Goal: Information Seeking & Learning: Find specific page/section

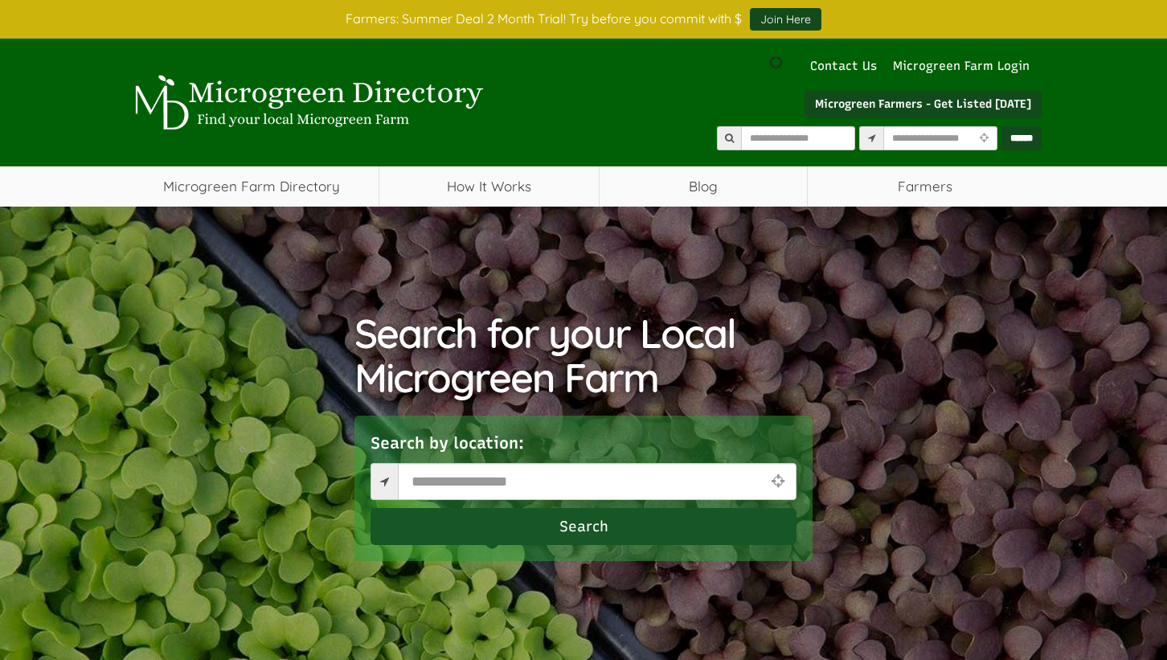
click at [781, 477] on icon at bounding box center [777, 480] width 21 height 15
click at [562, 486] on input "text" at bounding box center [597, 481] width 398 height 37
click at [775, 483] on icon at bounding box center [777, 480] width 21 height 15
select select "Language Translate Widget"
click at [781, 484] on icon at bounding box center [777, 480] width 21 height 15
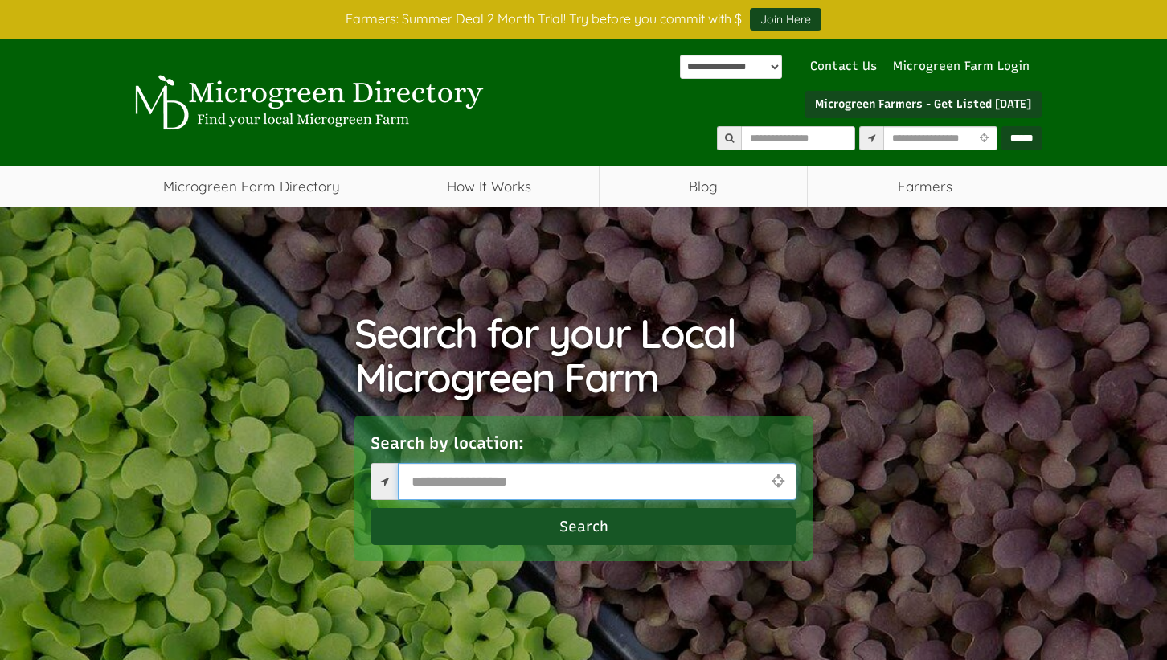
click at [542, 483] on input "text" at bounding box center [597, 481] width 398 height 37
type input "****"
click at [602, 517] on button "Search" at bounding box center [583, 526] width 426 height 37
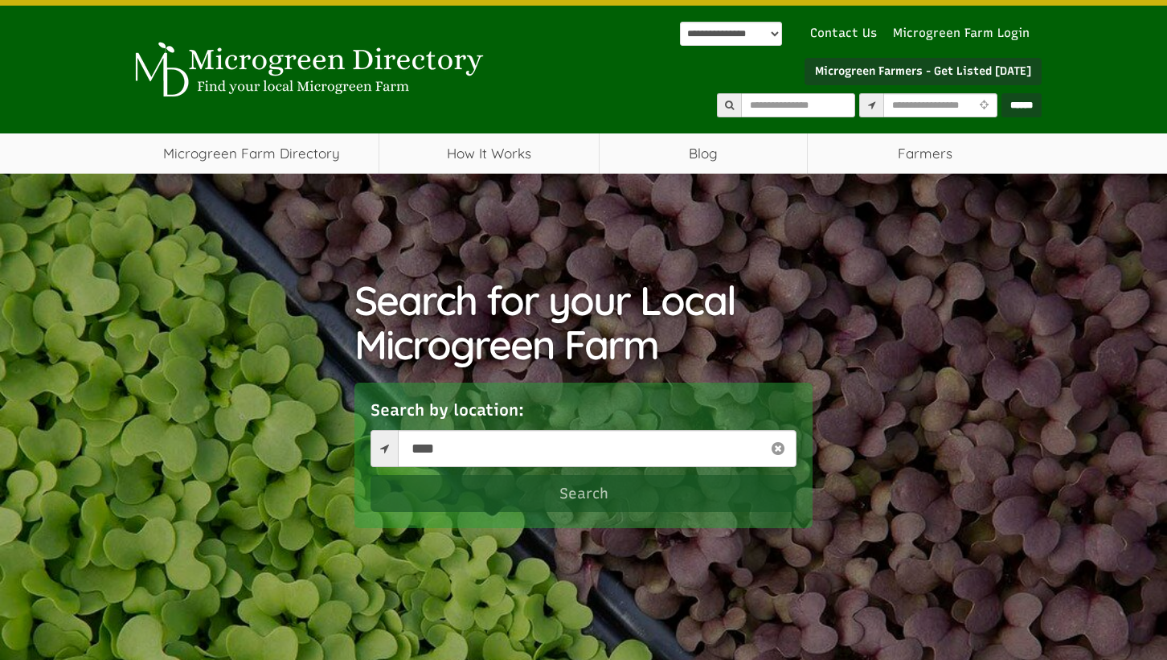
scroll to position [55, 0]
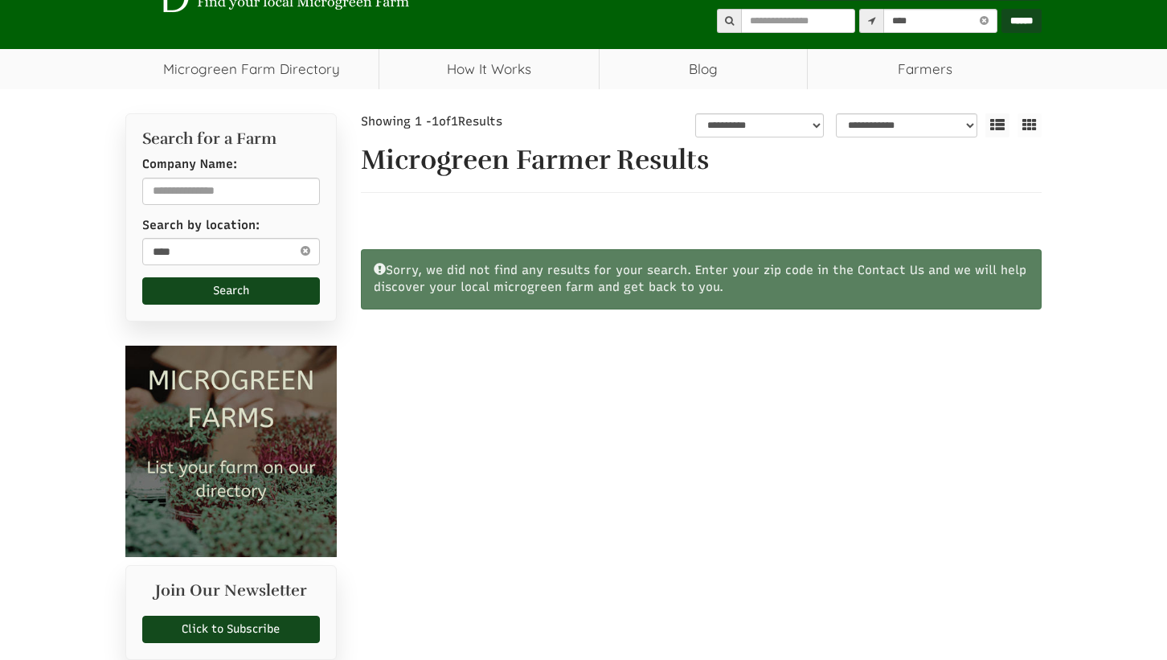
scroll to position [121, 0]
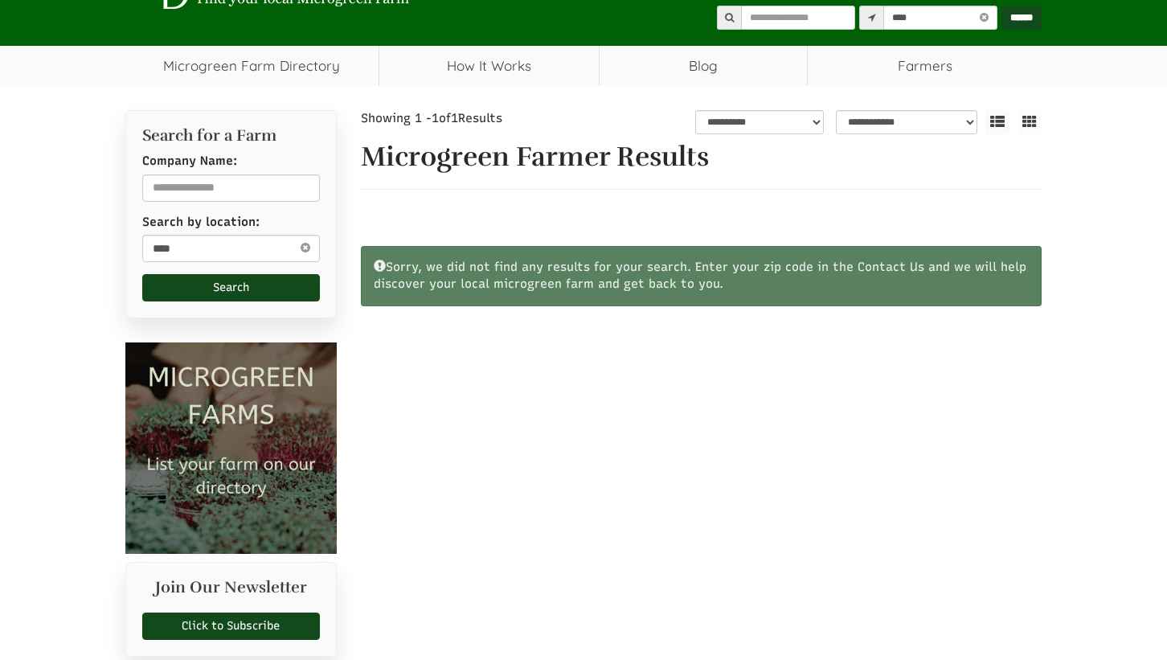
select select "Language Translate Widget"
click at [305, 247] on icon at bounding box center [305, 247] width 18 height 19
click at [226, 254] on input "text" at bounding box center [231, 248] width 178 height 27
click at [236, 186] on input "text" at bounding box center [231, 187] width 178 height 27
click at [79, 232] on div "**********" at bounding box center [583, 468] width 1167 height 765
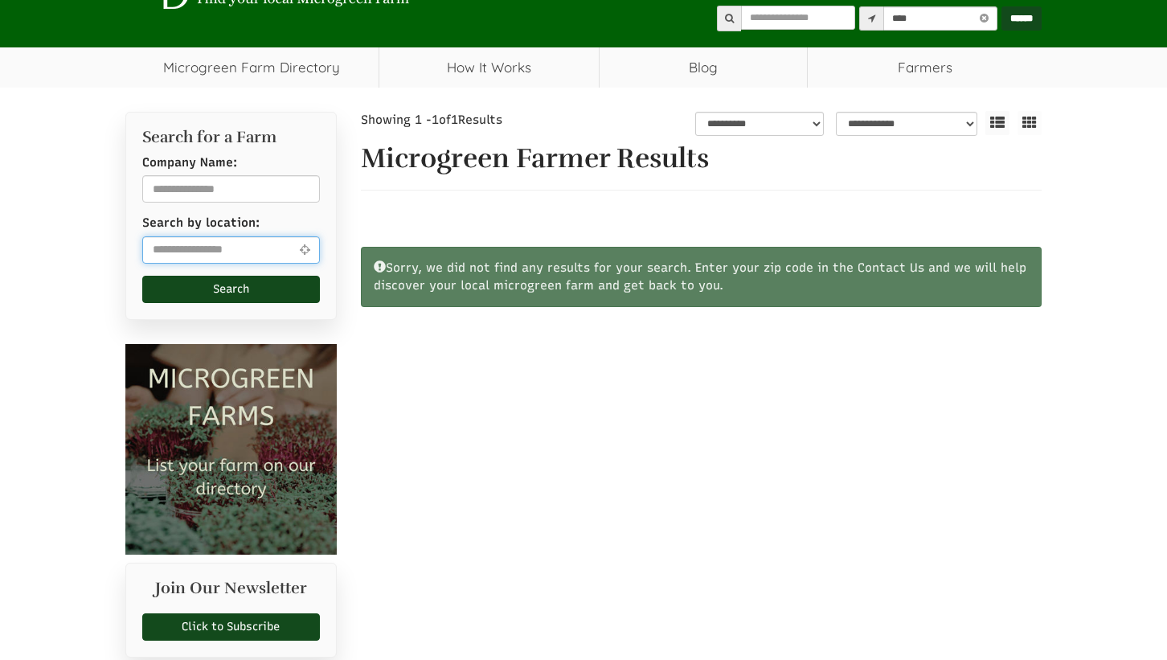
click at [216, 254] on input "text" at bounding box center [231, 249] width 178 height 27
type input "**********"
click at [226, 287] on button "Search" at bounding box center [231, 289] width 178 height 27
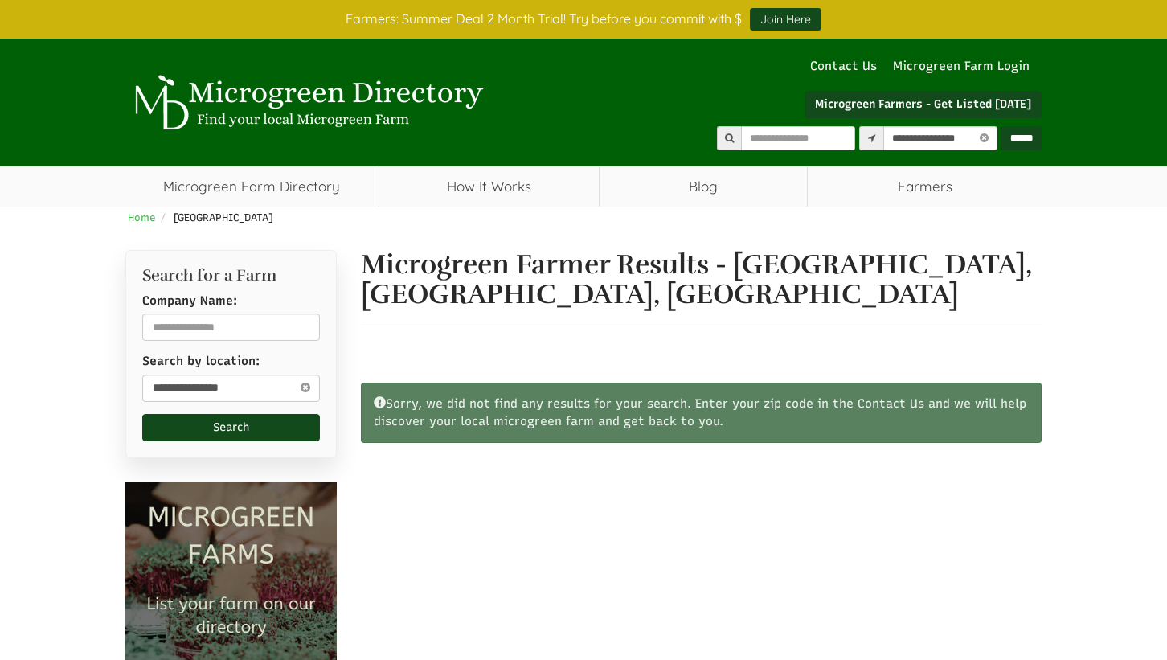
select select "Language Translate Widget"
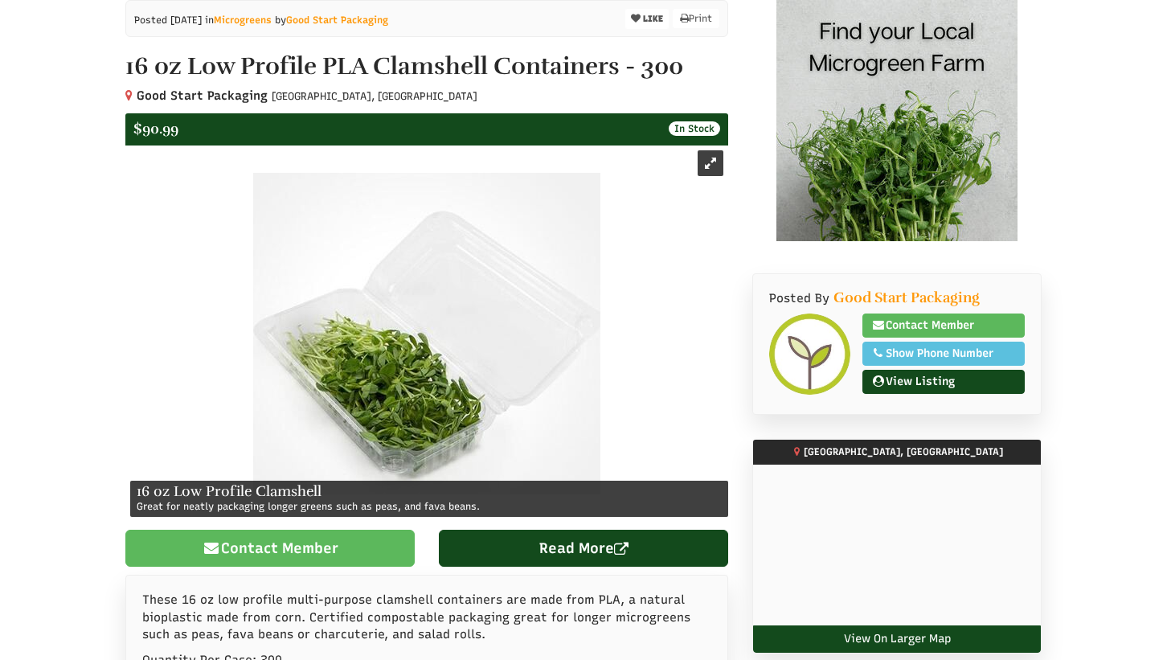
scroll to position [284, 0]
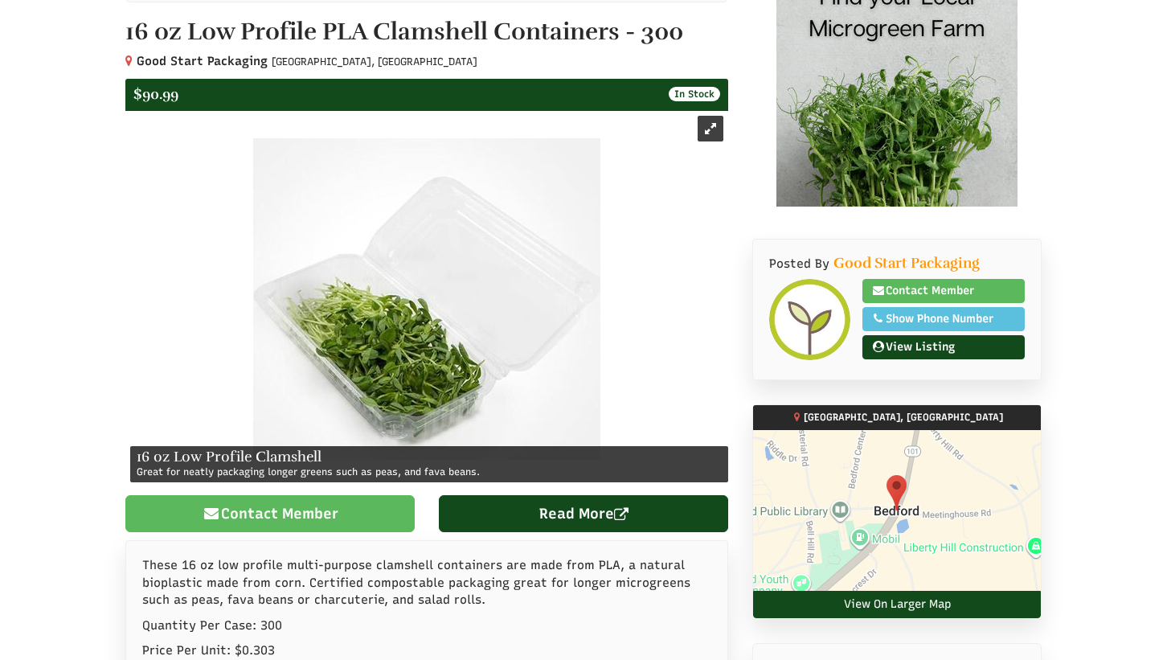
select select "Language Translate Widget"
